Goal: Entertainment & Leisure: Consume media (video, audio)

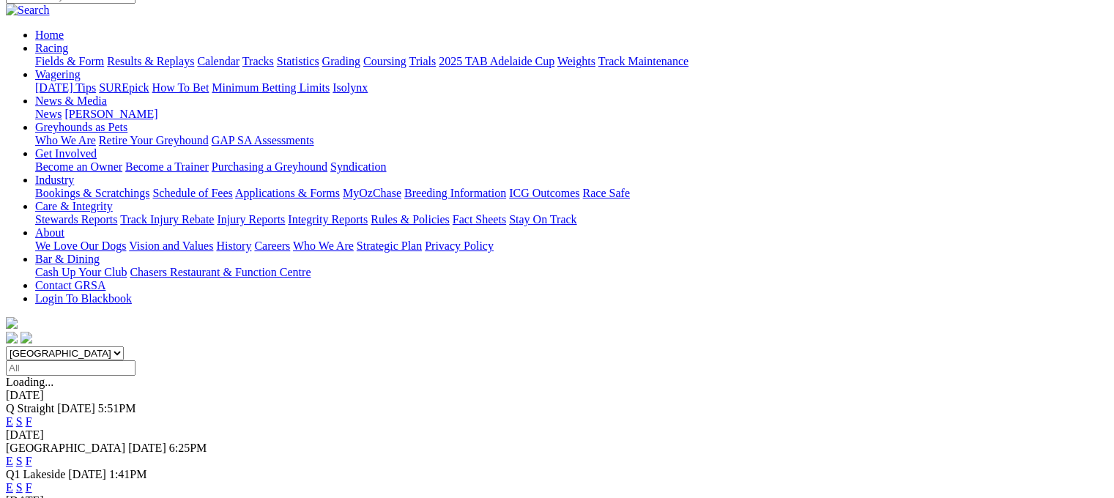
scroll to position [146, 0]
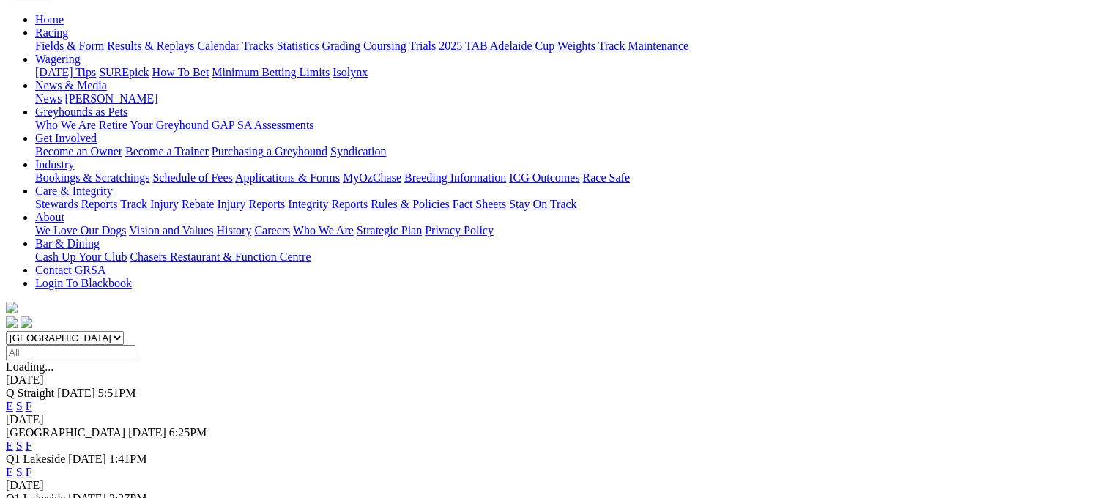
click at [13, 466] on link "E" at bounding box center [9, 472] width 7 height 12
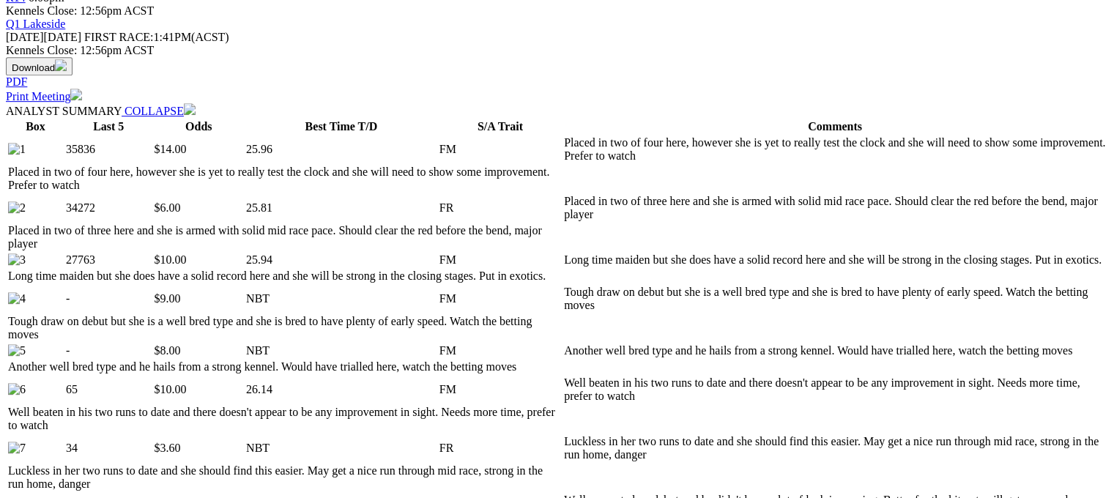
scroll to position [732, 0]
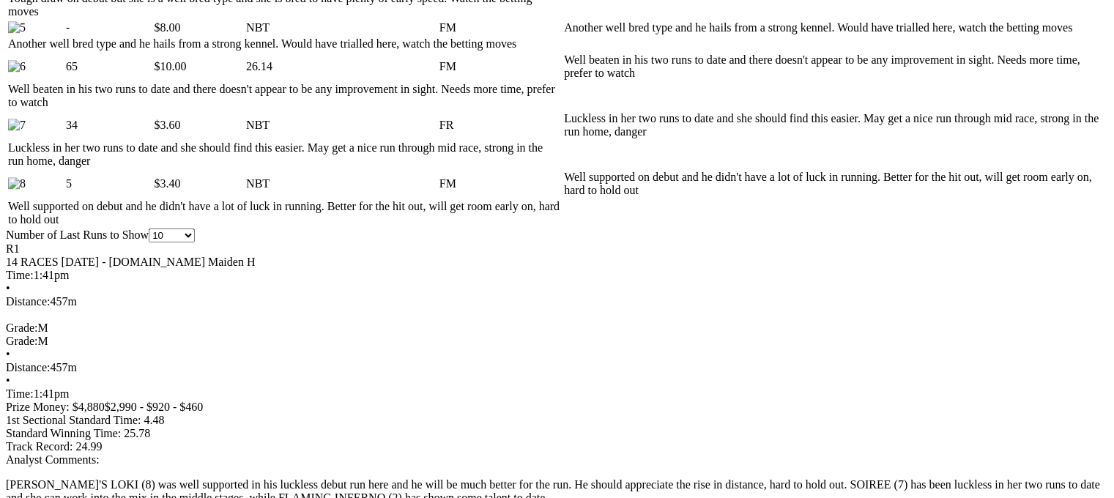
scroll to position [1025, 0]
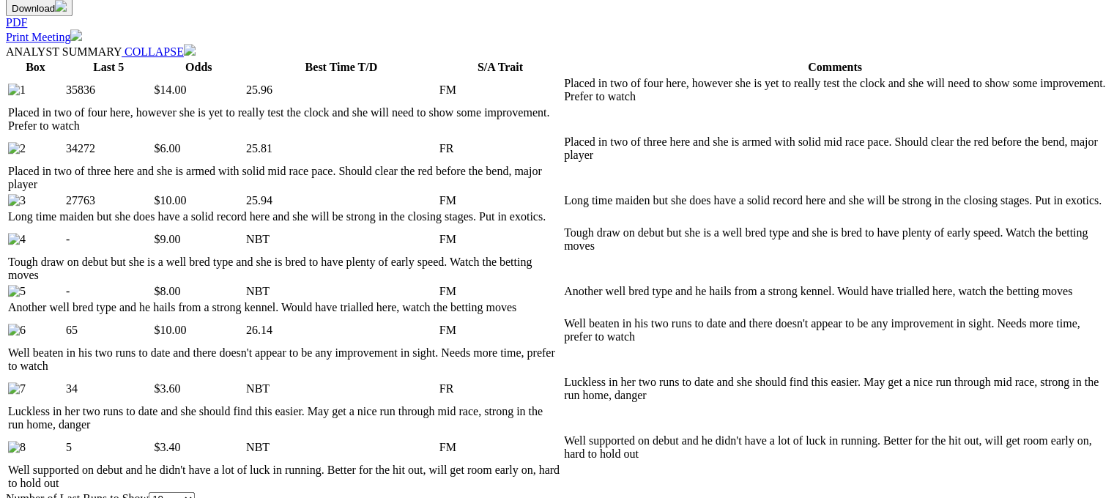
scroll to position [586, 0]
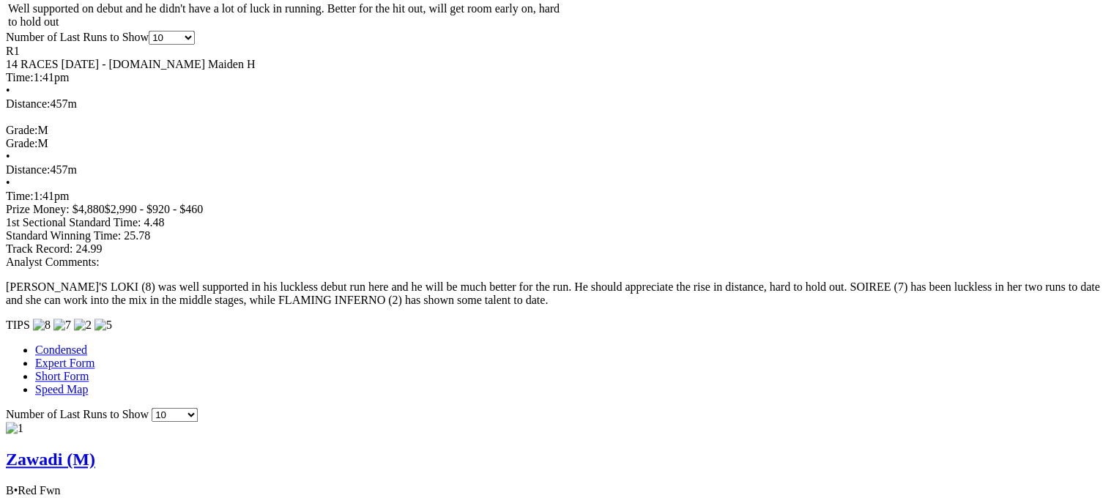
scroll to position [1391, 0]
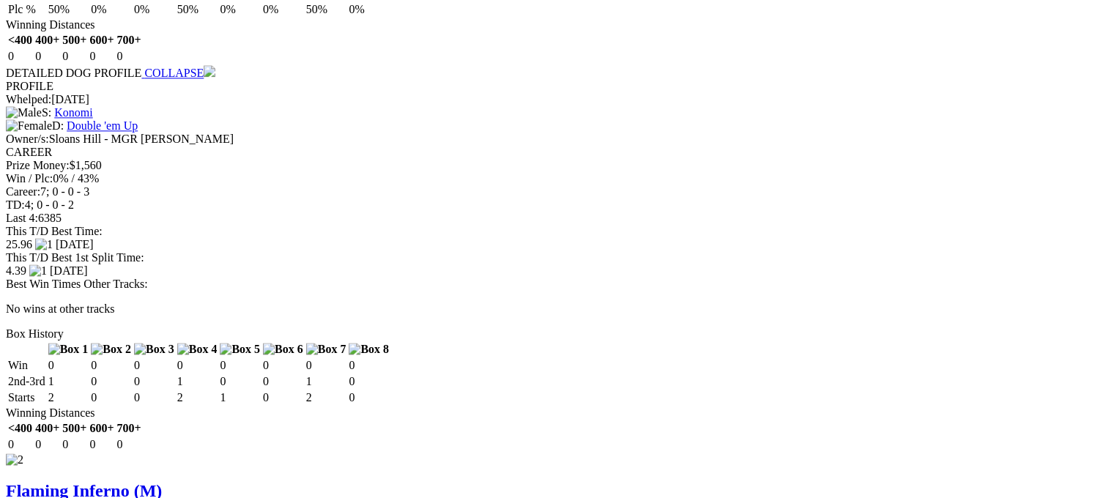
scroll to position [1977, 0]
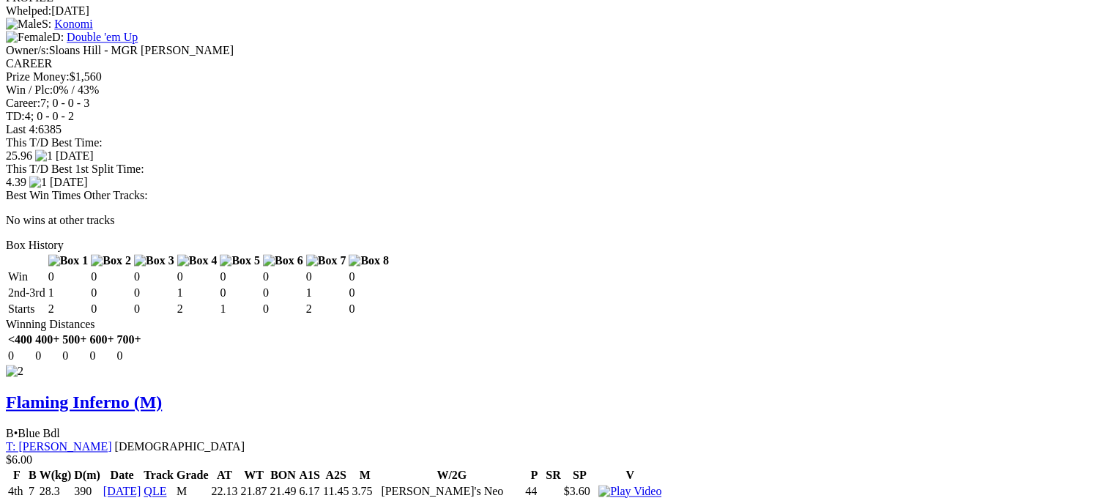
scroll to position [2270, 0]
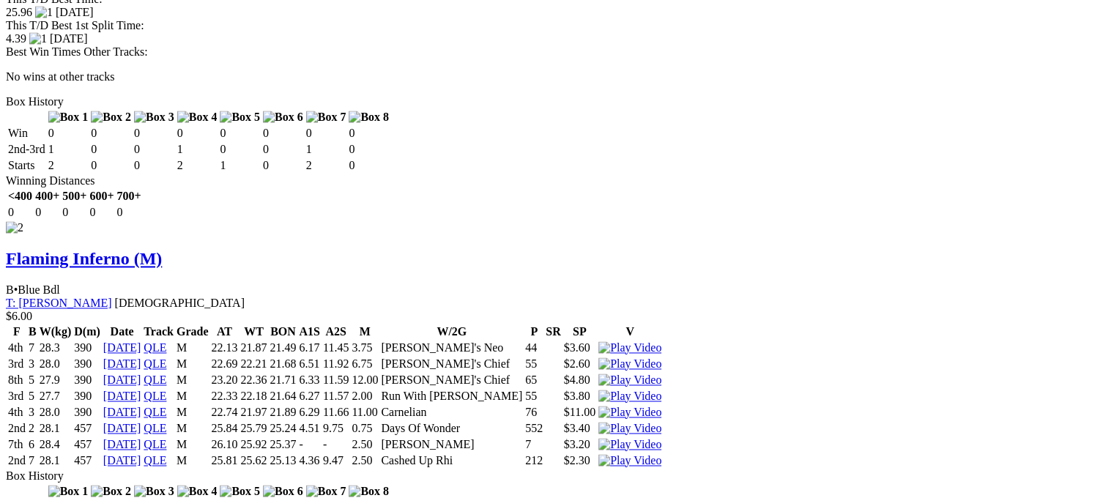
scroll to position [2417, 0]
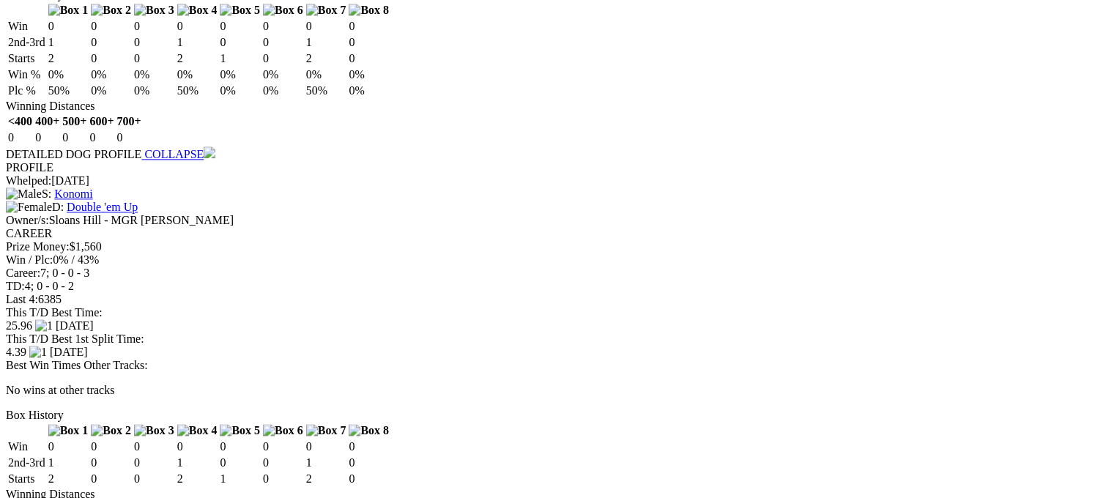
scroll to position [0, 0]
